Goal: Task Accomplishment & Management: Manage account settings

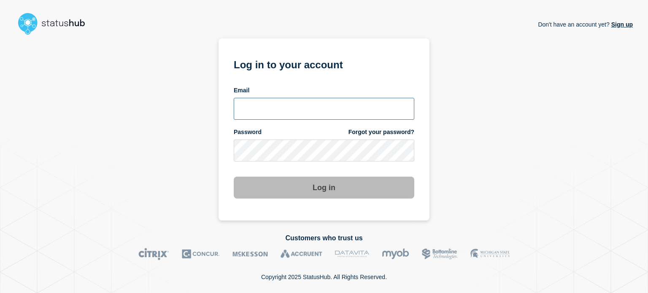
type input "xandra.martens@conexon.us"
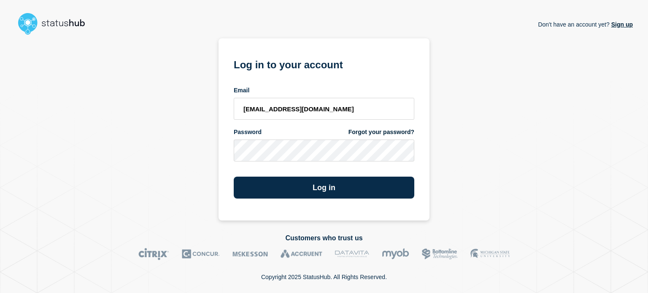
click at [309, 165] on form "Log in to your account Email xandra.martens@conexon.us Password Forgot your pas…" at bounding box center [324, 127] width 181 height 143
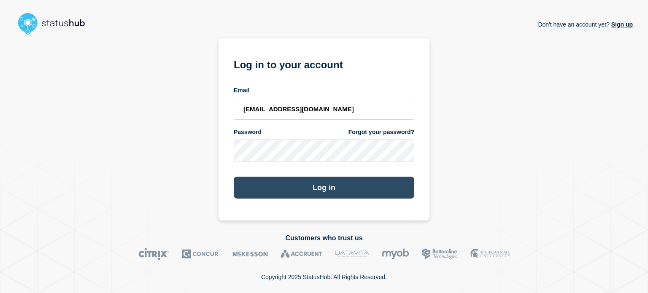
click at [320, 194] on button "Log in" at bounding box center [324, 188] width 181 height 22
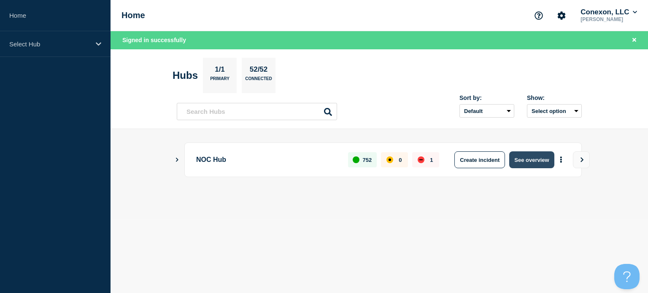
click at [521, 164] on button "See overview" at bounding box center [532, 160] width 45 height 17
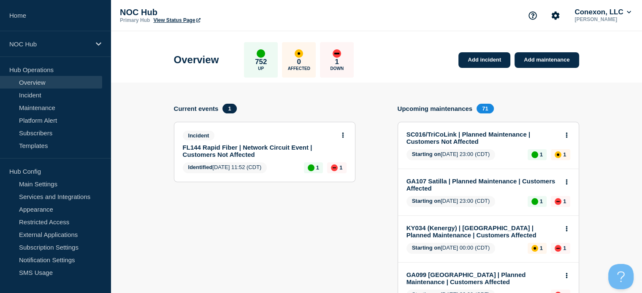
click at [285, 145] on link "FL144 Rapid Fiber | Network Circuit Event | Customers Not Affected" at bounding box center [259, 151] width 152 height 14
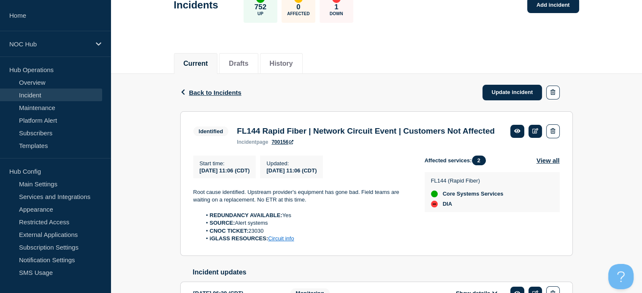
scroll to position [59, 0]
